Goal: Task Accomplishment & Management: Manage account settings

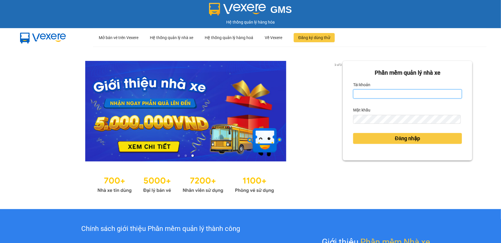
click at [375, 96] on input "Tài khoản" at bounding box center [407, 93] width 109 height 9
click at [367, 93] on input "Tài khoản" at bounding box center [407, 93] width 109 height 9
type input "hoangnhan.tienoanh"
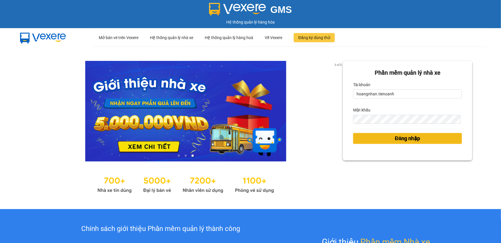
click at [406, 140] on span "Đăng nhập" at bounding box center [407, 138] width 25 height 8
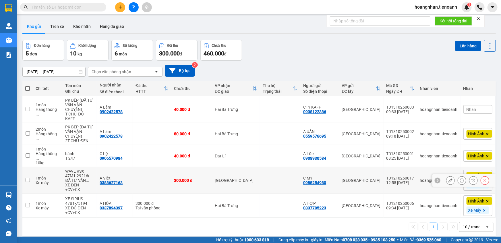
click at [449, 178] on icon at bounding box center [451, 180] width 4 height 4
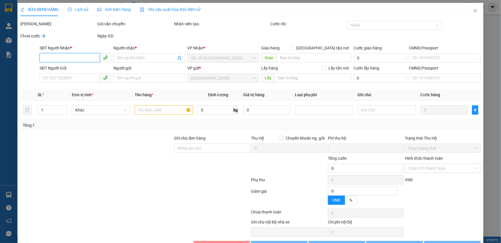
type input "0388627163"
type input "A Việt"
type input "0985254980"
type input "C MY"
type input "0"
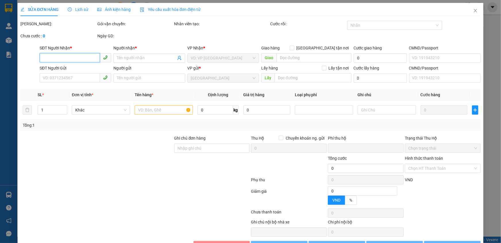
type input "300.000"
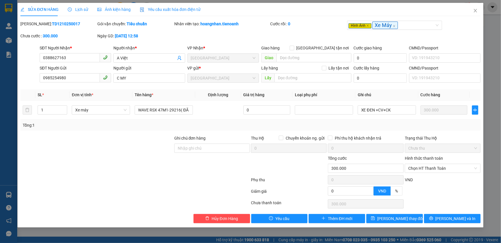
click at [113, 10] on span "Ảnh kiện hàng" at bounding box center [113, 9] width 33 height 5
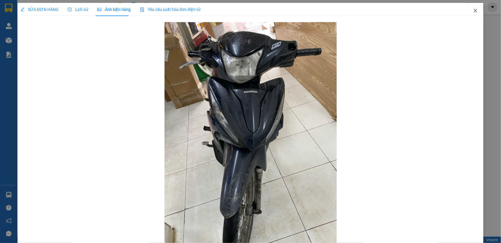
click at [474, 11] on icon "close" at bounding box center [475, 10] width 5 height 5
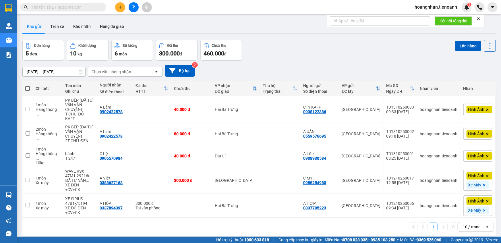
click at [481, 19] on form "Kết nối tổng đài" at bounding box center [406, 21] width 158 height 12
click at [479, 17] on icon "close" at bounding box center [479, 18] width 4 height 4
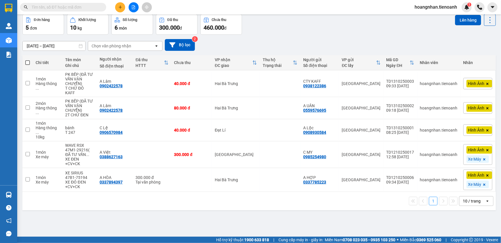
scroll to position [26, 0]
click at [477, 196] on div "10 / trang" at bounding box center [473, 200] width 26 height 9
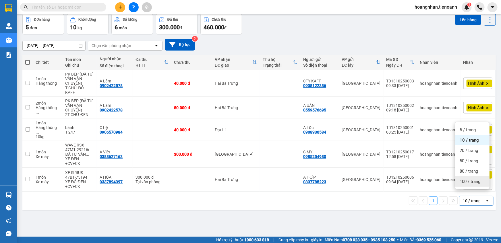
click at [472, 182] on span "100 / trang" at bounding box center [470, 182] width 21 height 6
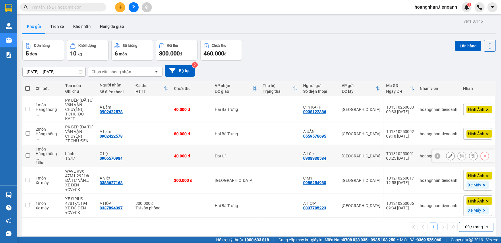
scroll to position [0, 0]
